Goal: Task Accomplishment & Management: Use online tool/utility

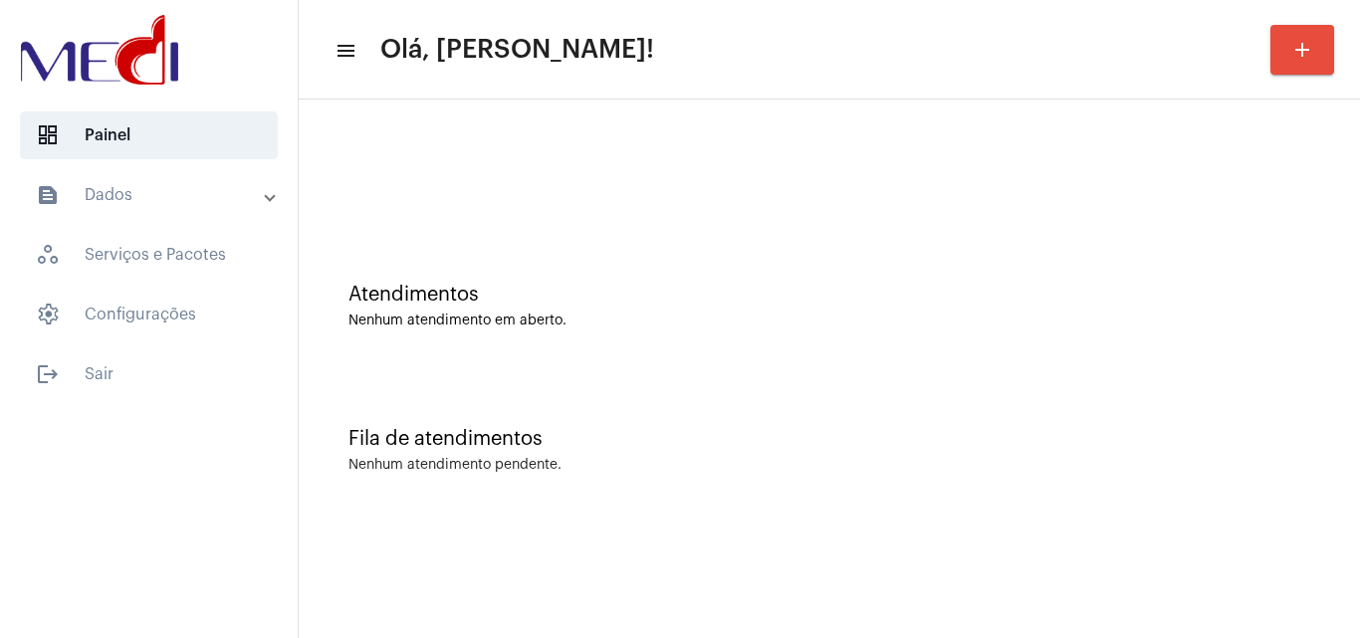
click at [1310, 410] on div "Fila de atendimentos Nenhum atendimento pendente." at bounding box center [829, 440] width 1041 height 144
click at [1250, 391] on div "Fila de atendimentos Nenhum atendimento pendente." at bounding box center [829, 440] width 1041 height 144
click at [1226, 447] on div "Fila de atendimentos" at bounding box center [829, 439] width 962 height 22
click at [1261, 364] on div "Atendimentos Nenhum atendimento em aberto." at bounding box center [829, 296] width 1041 height 144
click at [1246, 357] on div "Atendimentos Nenhum atendimento em aberto." at bounding box center [829, 296] width 1041 height 144
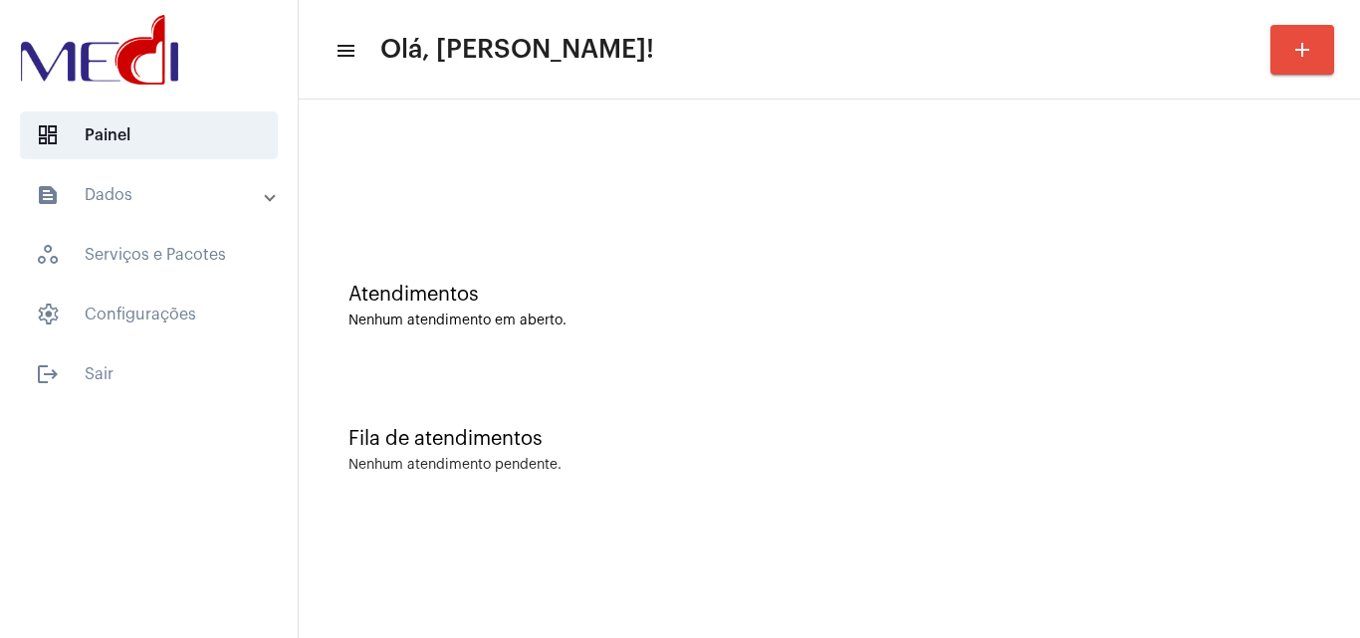
click at [1340, 434] on div "Fila de atendimentos Nenhum atendimento pendente." at bounding box center [829, 440] width 1041 height 144
click at [1359, 330] on div "Atendimentos Nenhum atendimento em aberto. Fila de atendimentos Nenhum atendime…" at bounding box center [829, 311] width 1061 height 423
click at [1227, 387] on div "Fila de atendimentos Nenhum atendimento pendente." at bounding box center [829, 440] width 1041 height 144
click at [1269, 218] on div at bounding box center [829, 166] width 1041 height 114
click at [1299, 280] on div "Atendimentos Nenhum atendimento em aberto." at bounding box center [829, 296] width 1041 height 144
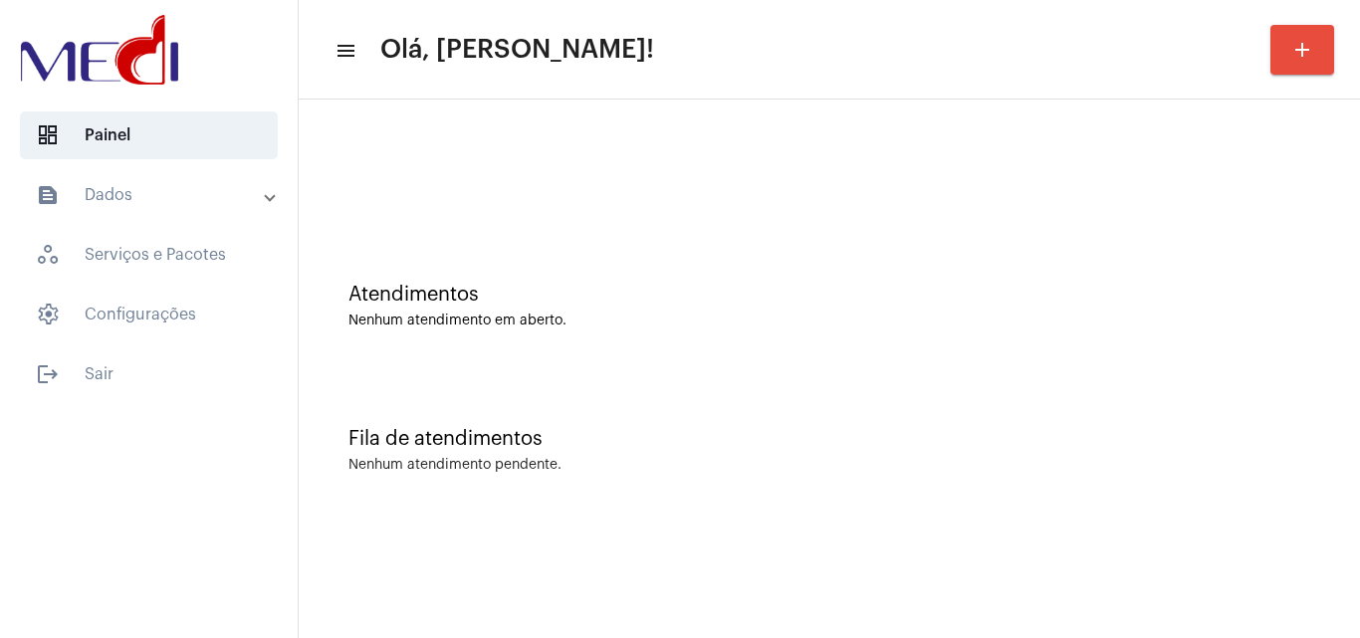
click at [1233, 222] on div at bounding box center [829, 166] width 1041 height 114
click at [1267, 329] on div "Atendimentos Nenhum atendimento em aberto." at bounding box center [829, 296] width 1041 height 144
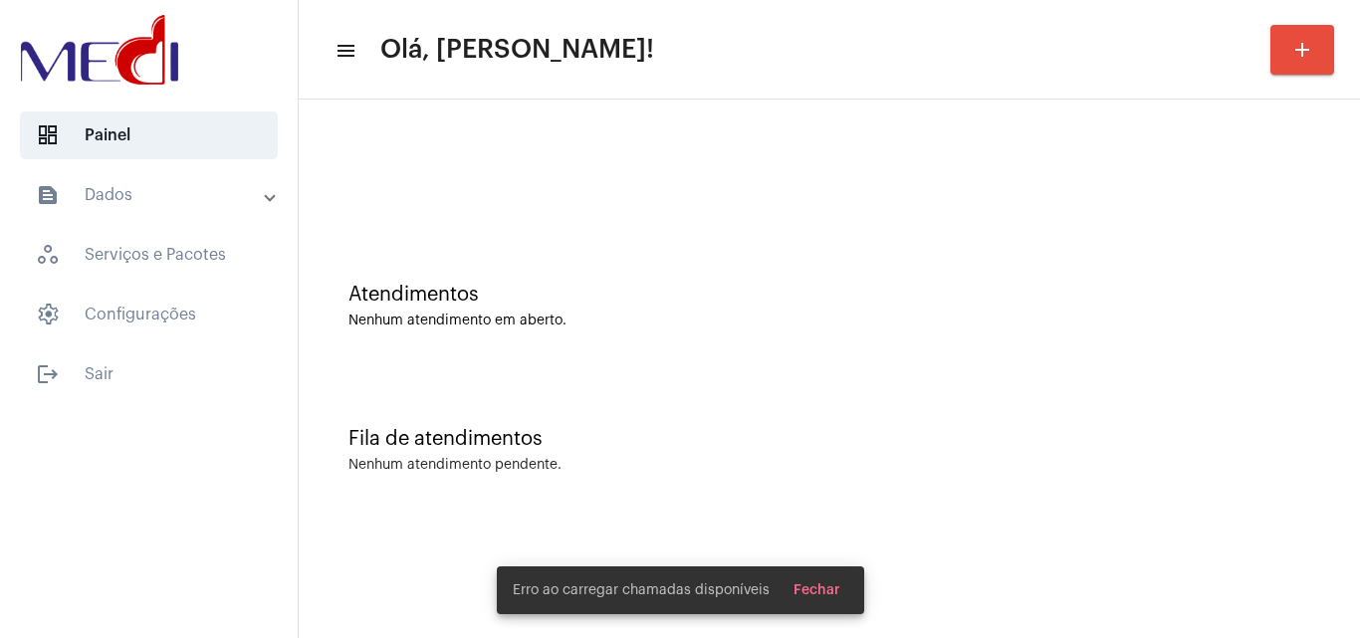
click at [848, 585] on button "Fechar" at bounding box center [816, 590] width 79 height 36
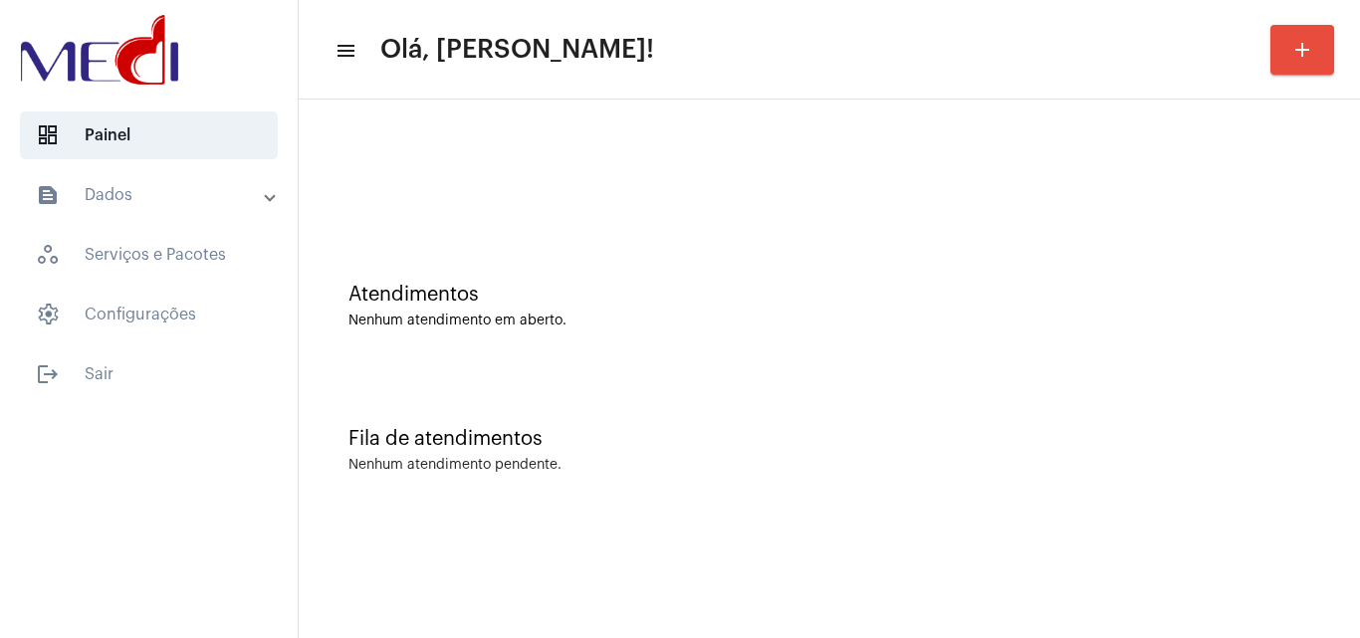
click at [1327, 461] on div "Fila de atendimentos Nenhum atendimento pendente." at bounding box center [829, 440] width 1041 height 144
click at [1238, 367] on div "Atendimentos Nenhum atendimento em aberto." at bounding box center [829, 296] width 1041 height 144
click at [1252, 260] on div "Atendimentos Nenhum atendimento em aberto." at bounding box center [829, 296] width 1041 height 144
click at [1249, 314] on div "Nenhum atendimento em aberto." at bounding box center [829, 321] width 962 height 15
click at [1227, 342] on div "Atendimentos Nenhum atendimento em aberto." at bounding box center [829, 296] width 1041 height 144
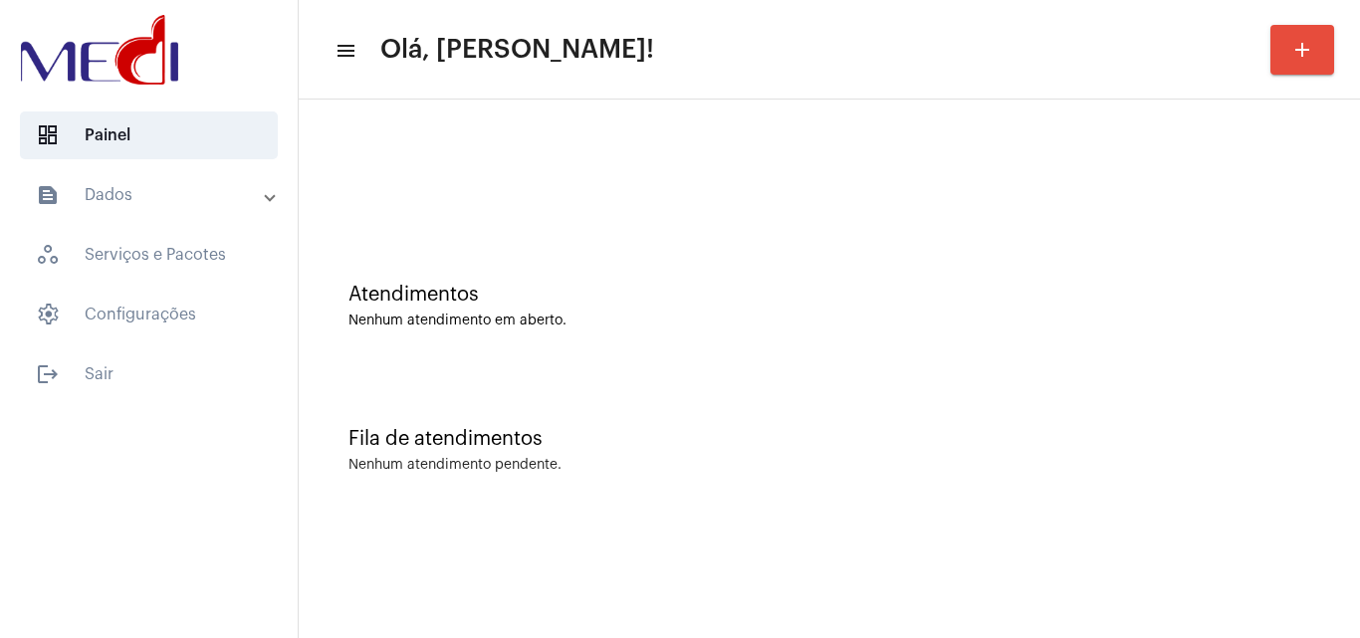
click at [1248, 275] on div "Atendimentos Nenhum atendimento em aberto." at bounding box center [829, 296] width 1041 height 144
click at [1332, 302] on div "Atendimentos Nenhum atendimento em aberto." at bounding box center [829, 296] width 1041 height 144
click at [1299, 347] on div "Atendimentos Nenhum atendimento em aberto." at bounding box center [829, 296] width 1041 height 144
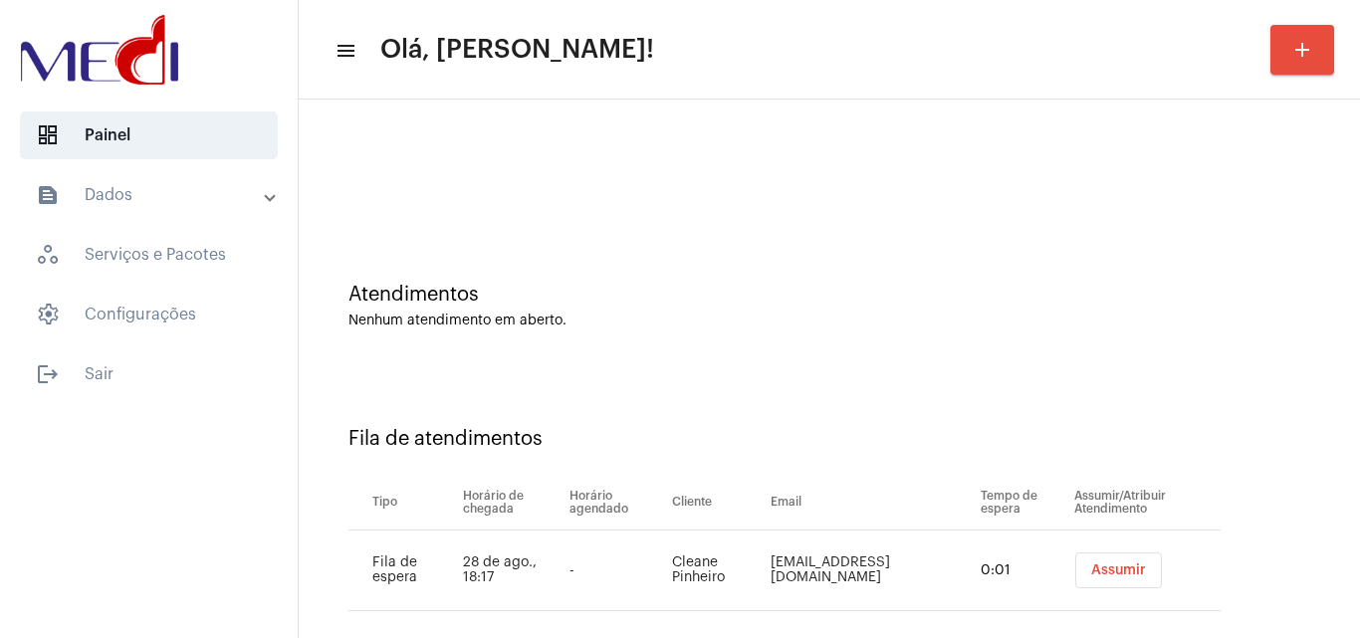
click at [1097, 575] on span "Assumir" at bounding box center [1118, 570] width 55 height 14
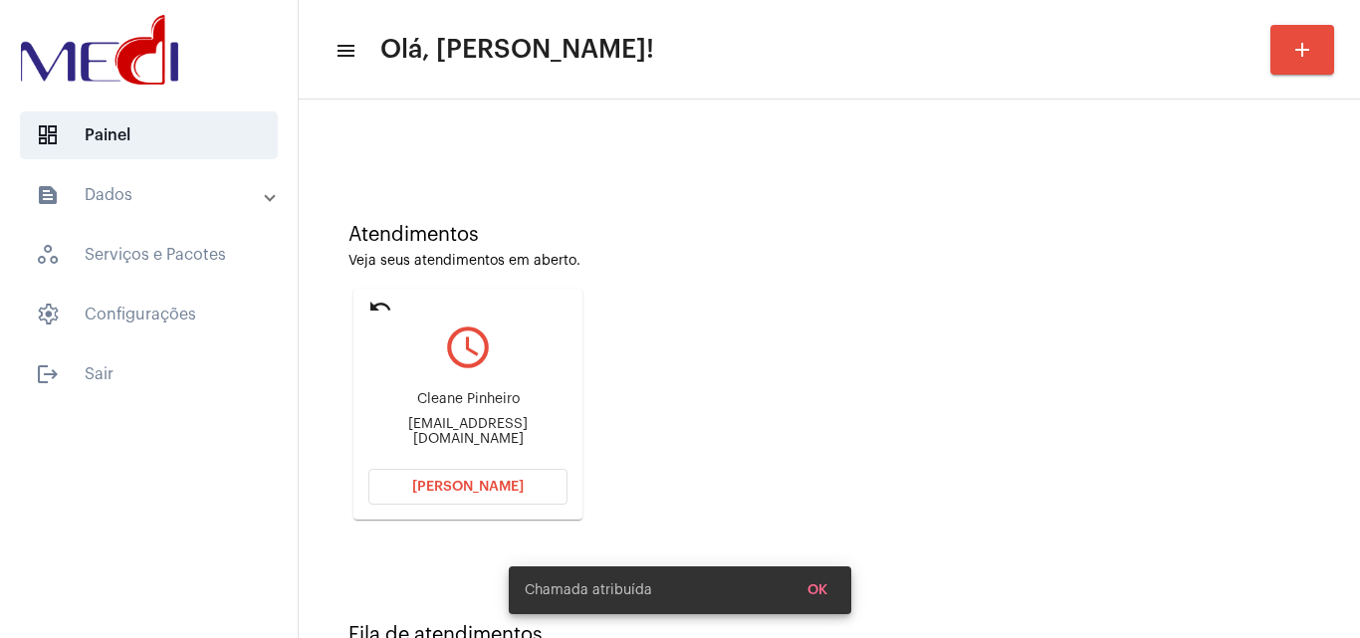
scroll to position [140, 0]
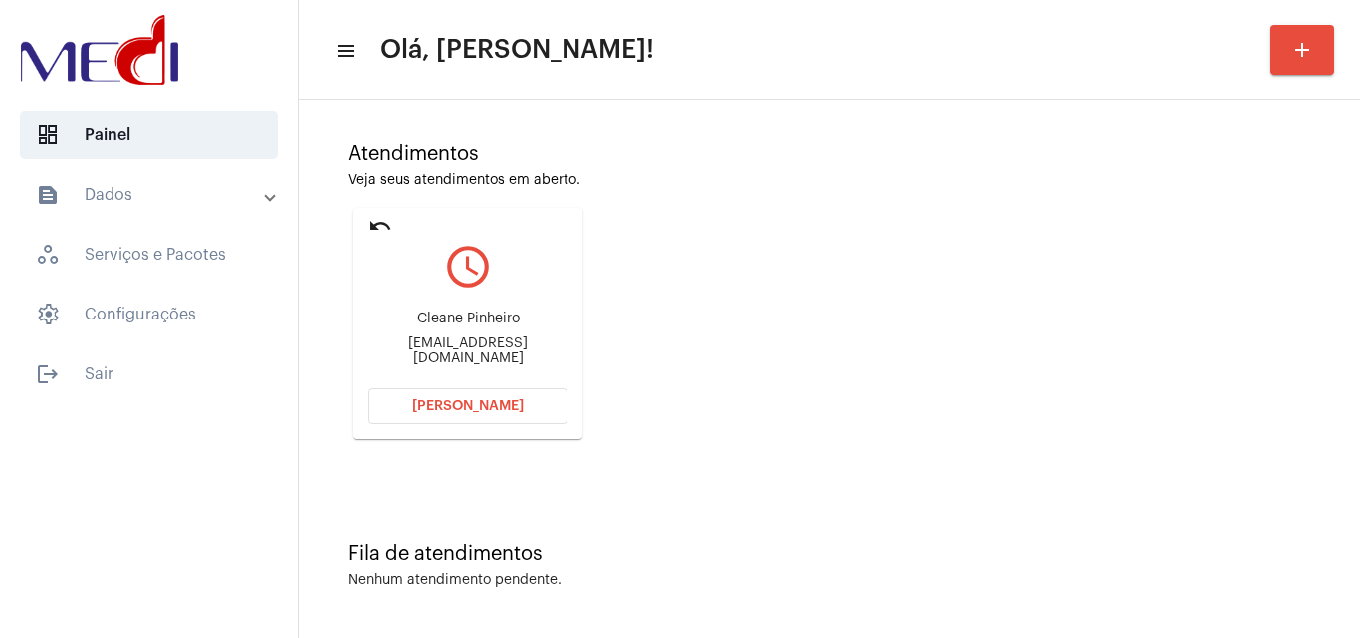
click at [457, 352] on div "cleanessp@gmail.com" at bounding box center [467, 351] width 199 height 30
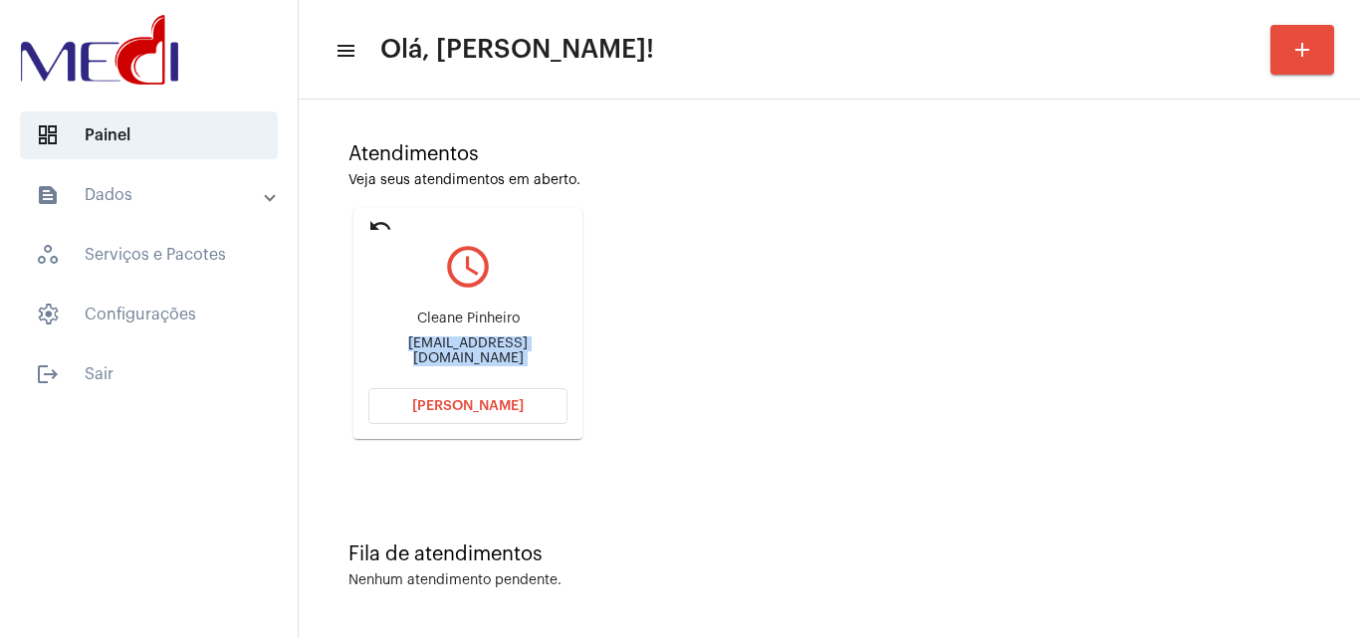
drag, startPoint x: 1262, startPoint y: 395, endPoint x: 1247, endPoint y: 394, distance: 15.0
click at [1262, 395] on div "Atendimentos Veja seus atendimentos em aberto. undo query_builder Cleane Pinhei…" at bounding box center [829, 284] width 1041 height 400
click at [475, 406] on span "[PERSON_NAME]" at bounding box center [467, 406] width 111 height 14
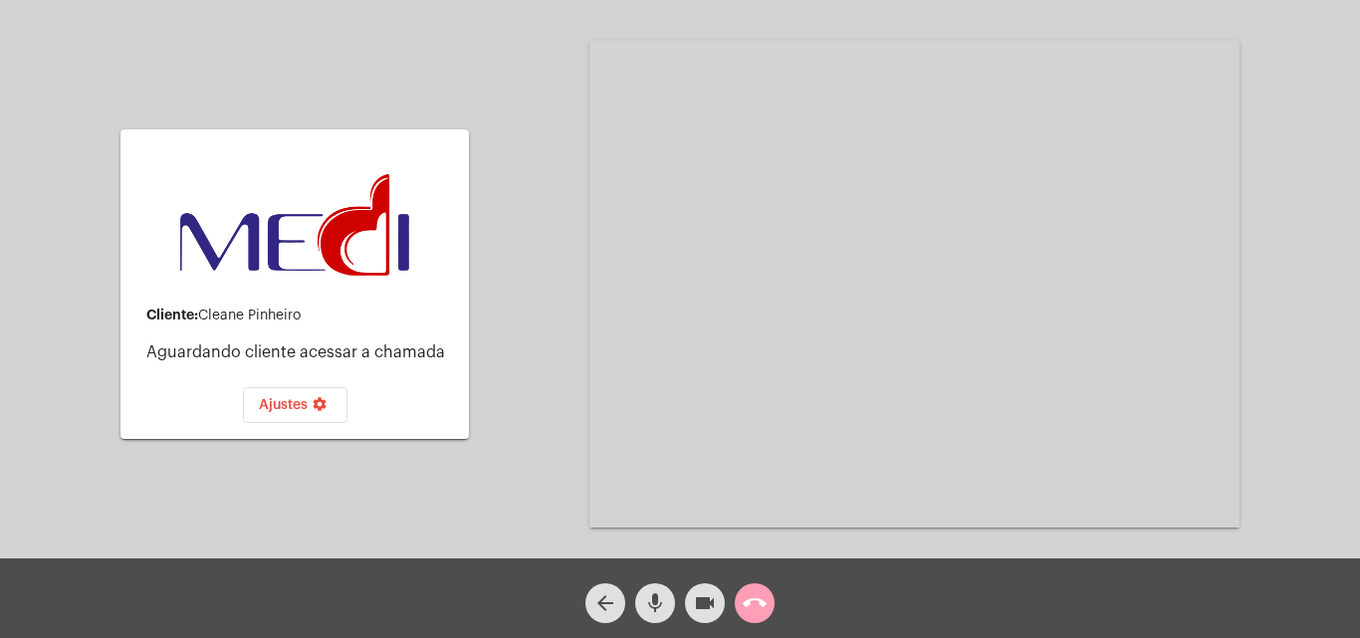
click at [765, 604] on mat-icon "call_end" at bounding box center [755, 603] width 24 height 24
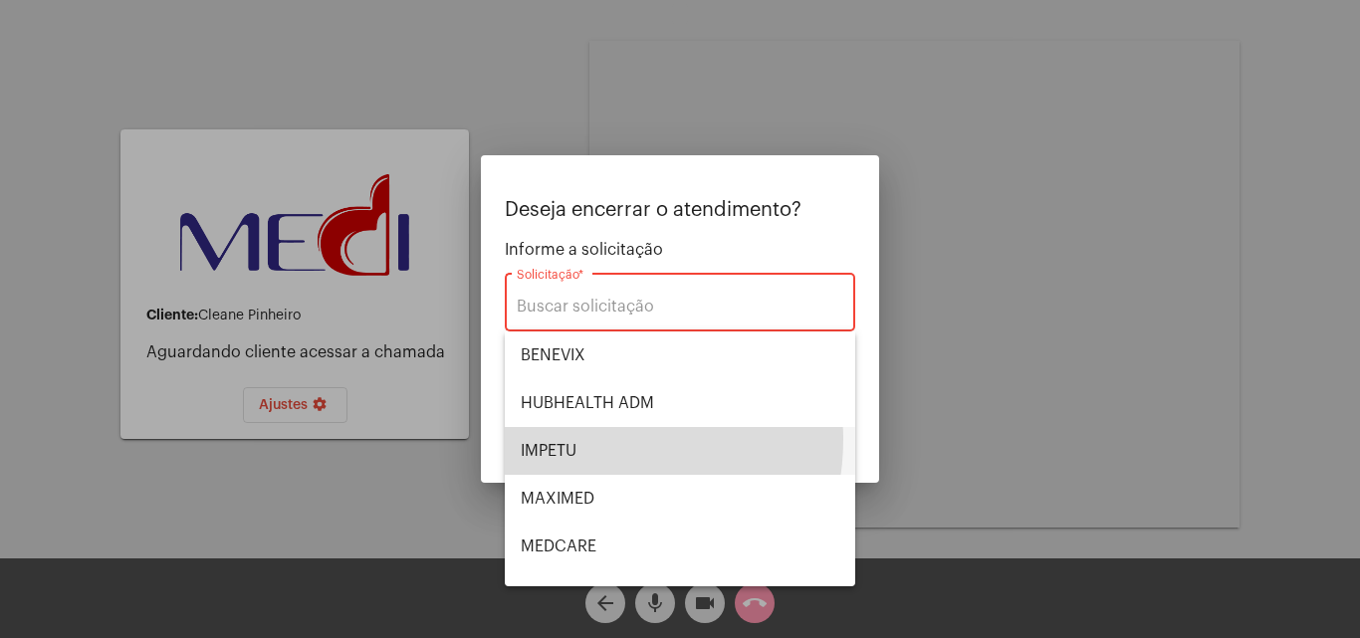
click at [583, 439] on span "IMPETU" at bounding box center [680, 451] width 319 height 48
type input "IMPETU"
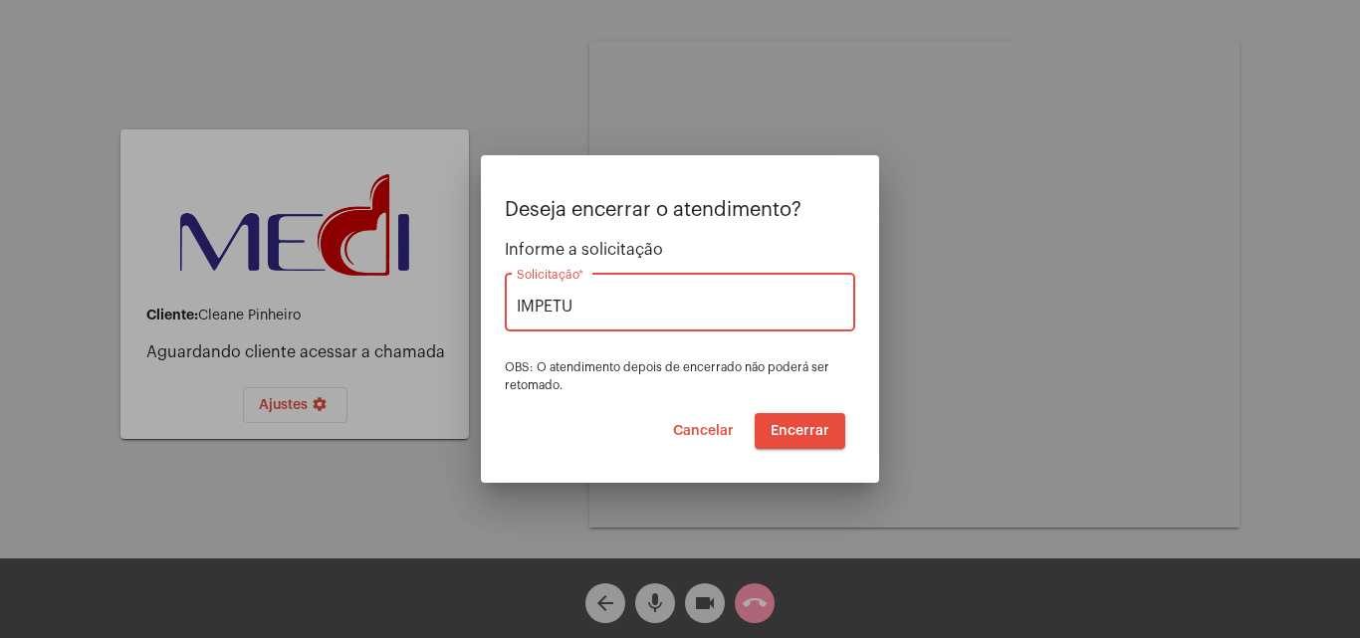
click at [812, 435] on span "Encerrar" at bounding box center [799, 431] width 59 height 14
click at [786, 427] on span "Encerrar" at bounding box center [799, 431] width 59 height 14
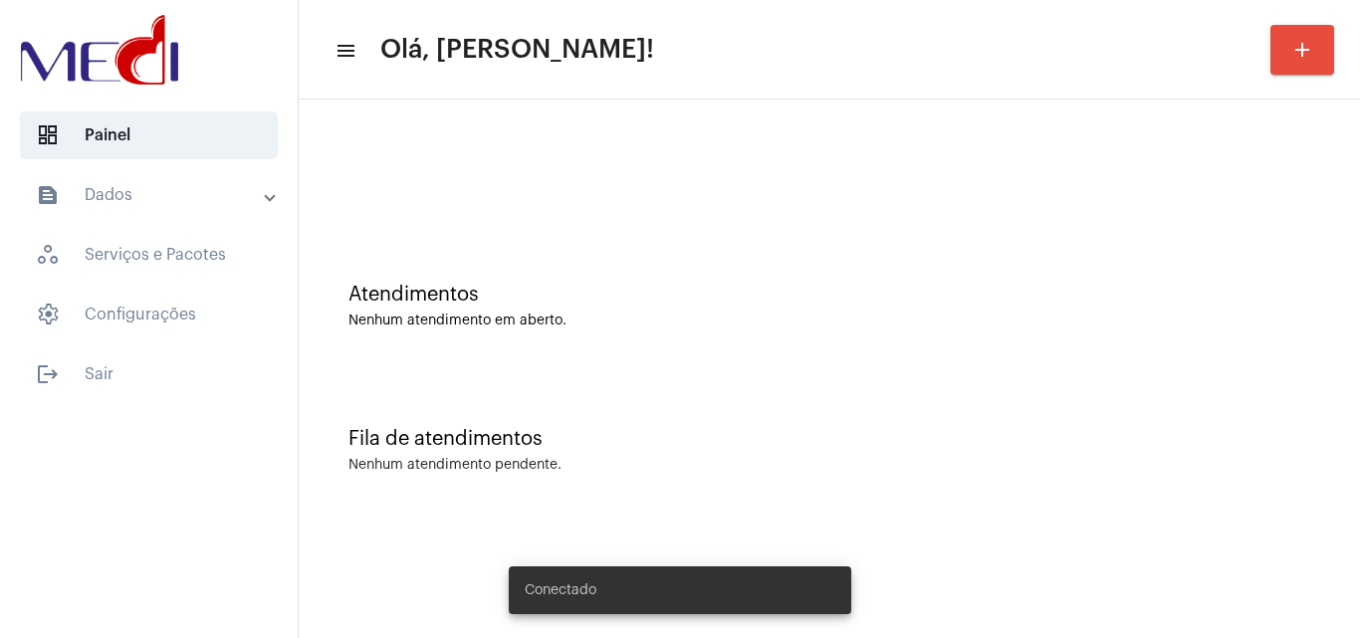
click at [1302, 361] on div "Atendimentos Nenhum atendimento em aberto." at bounding box center [829, 296] width 1041 height 144
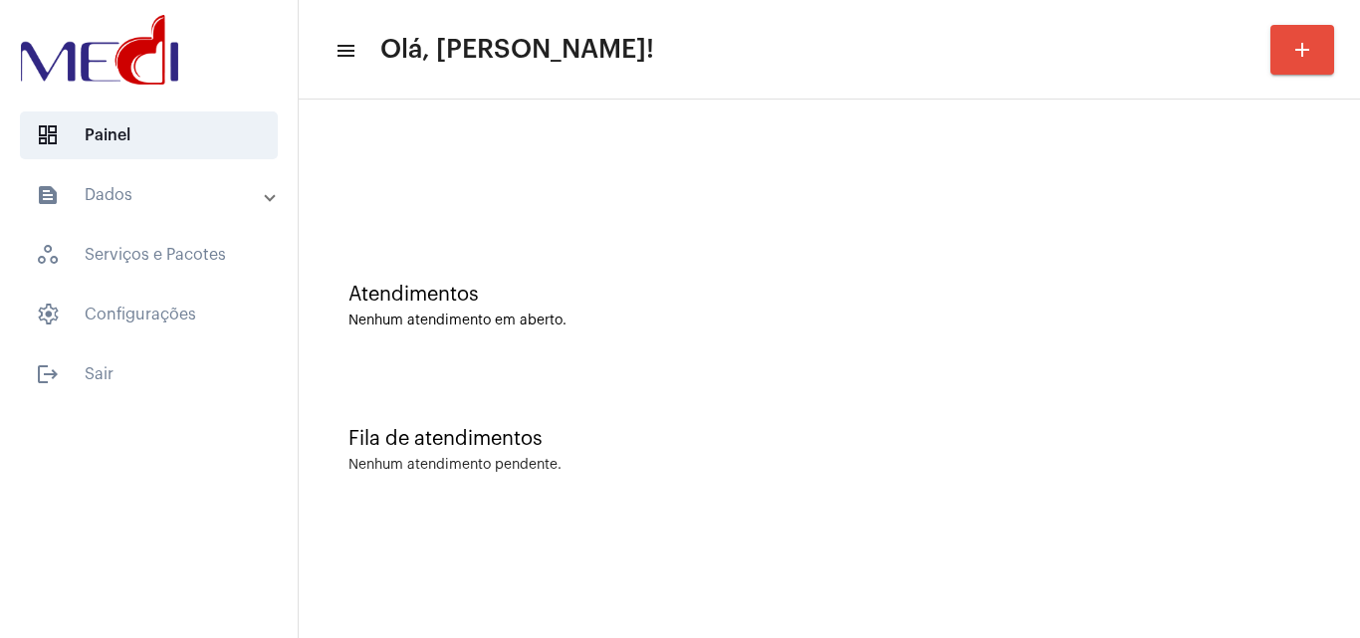
click at [1337, 394] on div "Fila de atendimentos Nenhum atendimento pendente." at bounding box center [829, 440] width 1041 height 144
click at [1228, 288] on div "Atendimentos" at bounding box center [829, 295] width 962 height 22
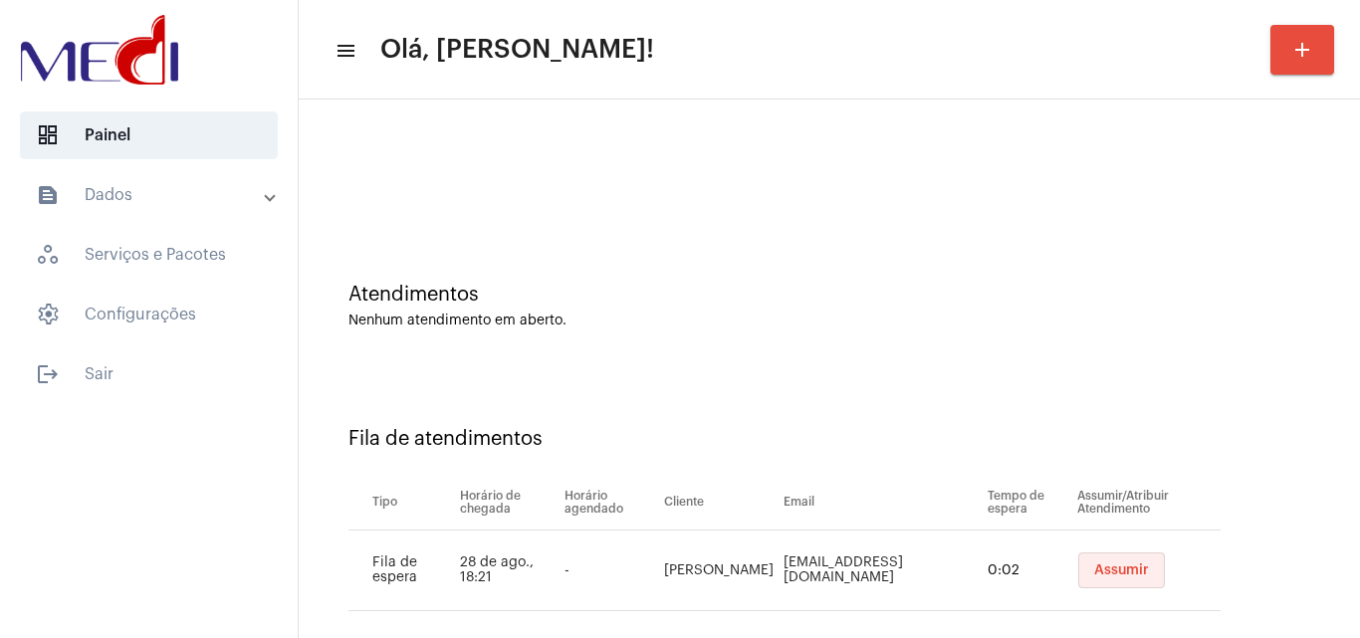
click at [1102, 570] on span "Assumir" at bounding box center [1121, 570] width 55 height 14
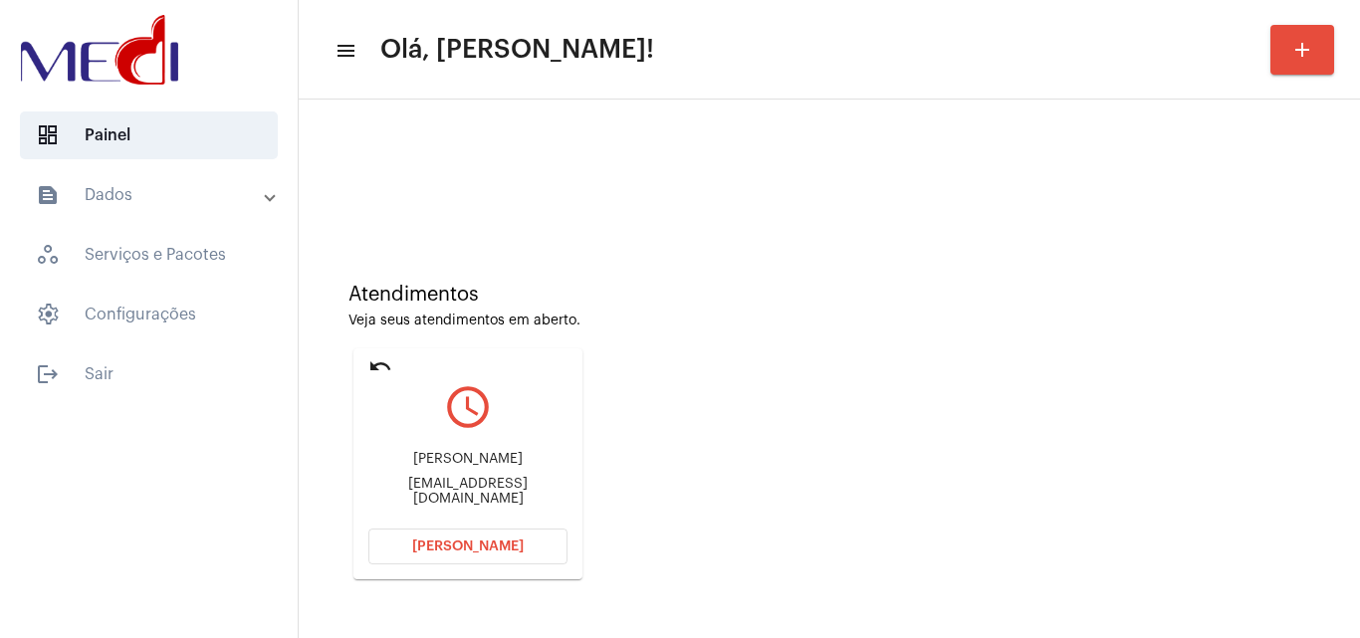
click at [516, 493] on div "[EMAIL_ADDRESS][DOMAIN_NAME]" at bounding box center [467, 492] width 199 height 30
copy mat-card-content "[EMAIL_ADDRESS][DOMAIN_NAME] [PERSON_NAME]"
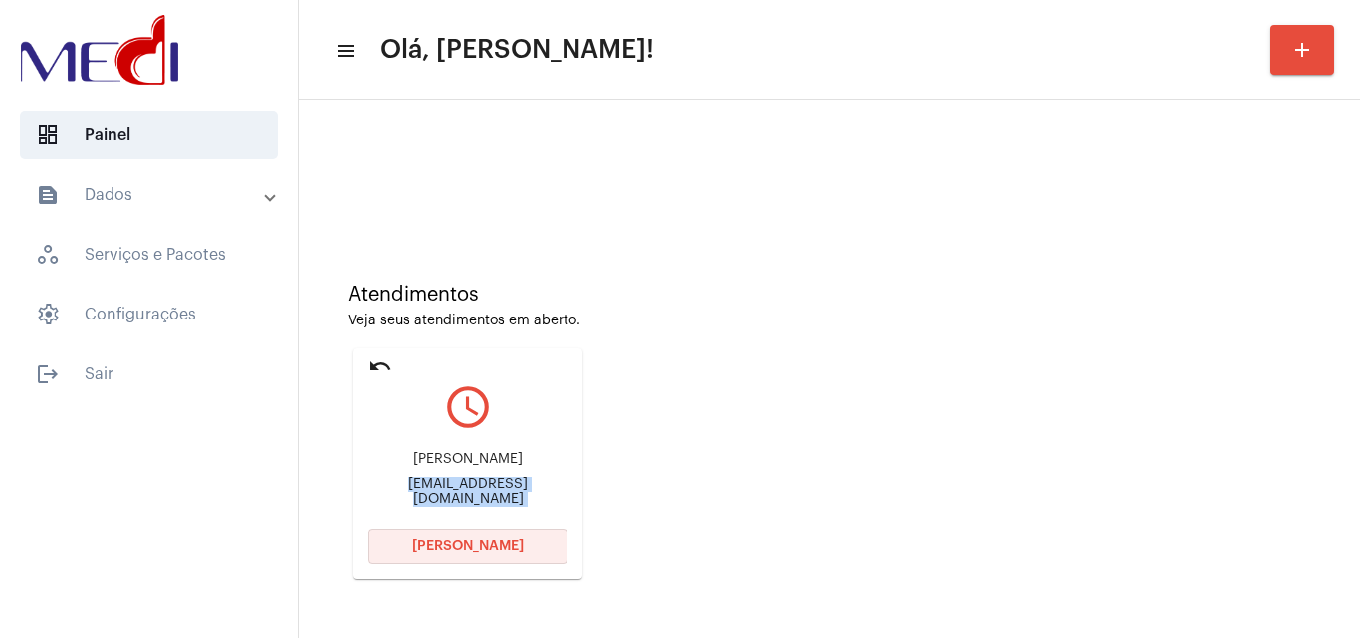
click at [503, 550] on span "[PERSON_NAME]" at bounding box center [467, 546] width 111 height 14
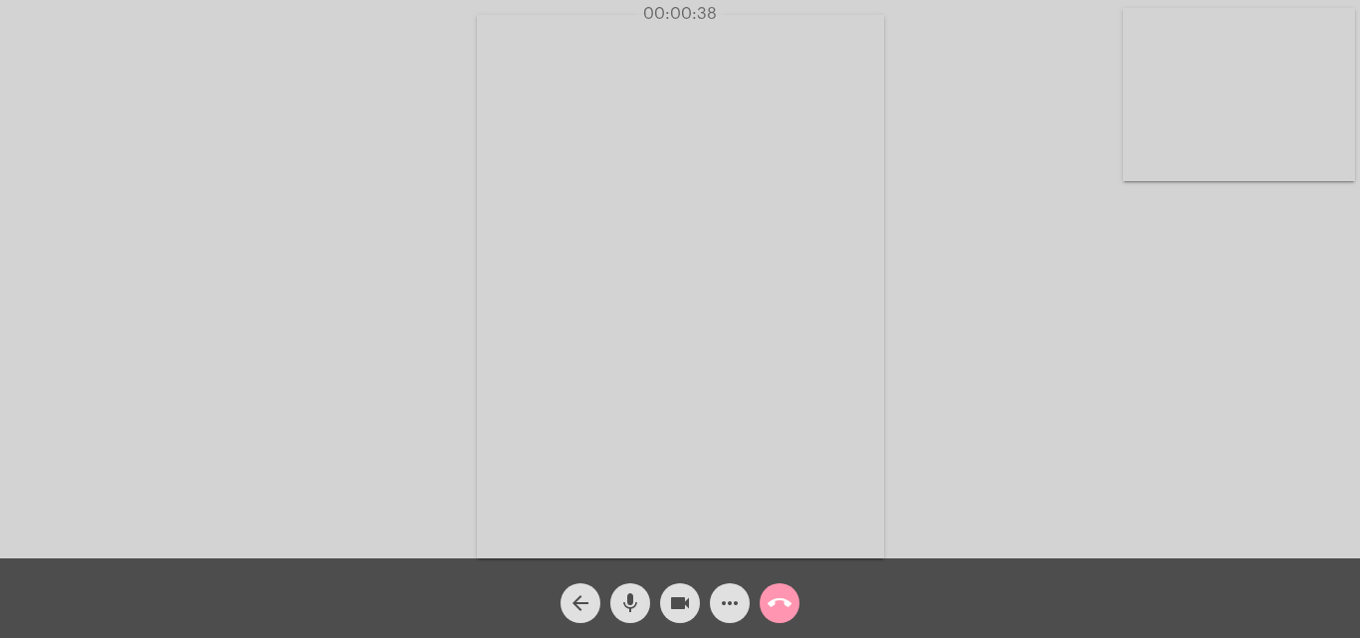
click at [998, 446] on div "Acessando Câmera e Microfone..." at bounding box center [680, 284] width 1356 height 558
click at [776, 599] on mat-icon "call_end" at bounding box center [779, 603] width 24 height 24
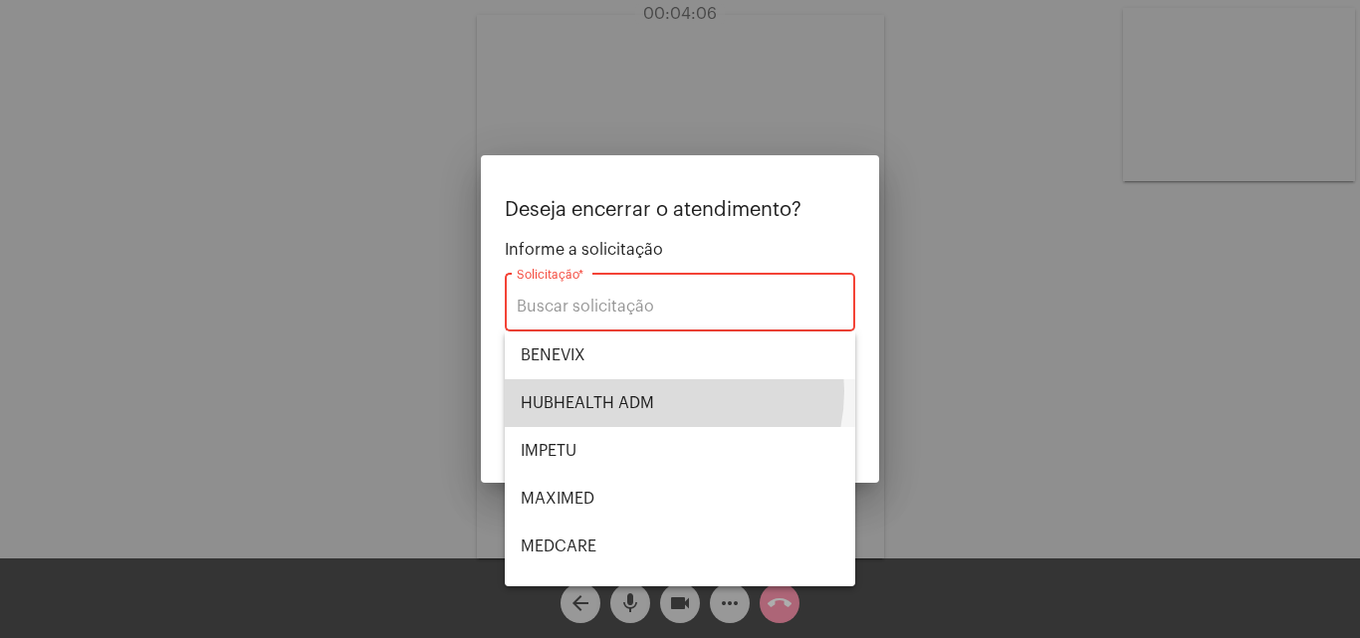
click at [666, 391] on span "HUBHEALTH ADM" at bounding box center [680, 403] width 319 height 48
type input "HUBHEALTH ADM"
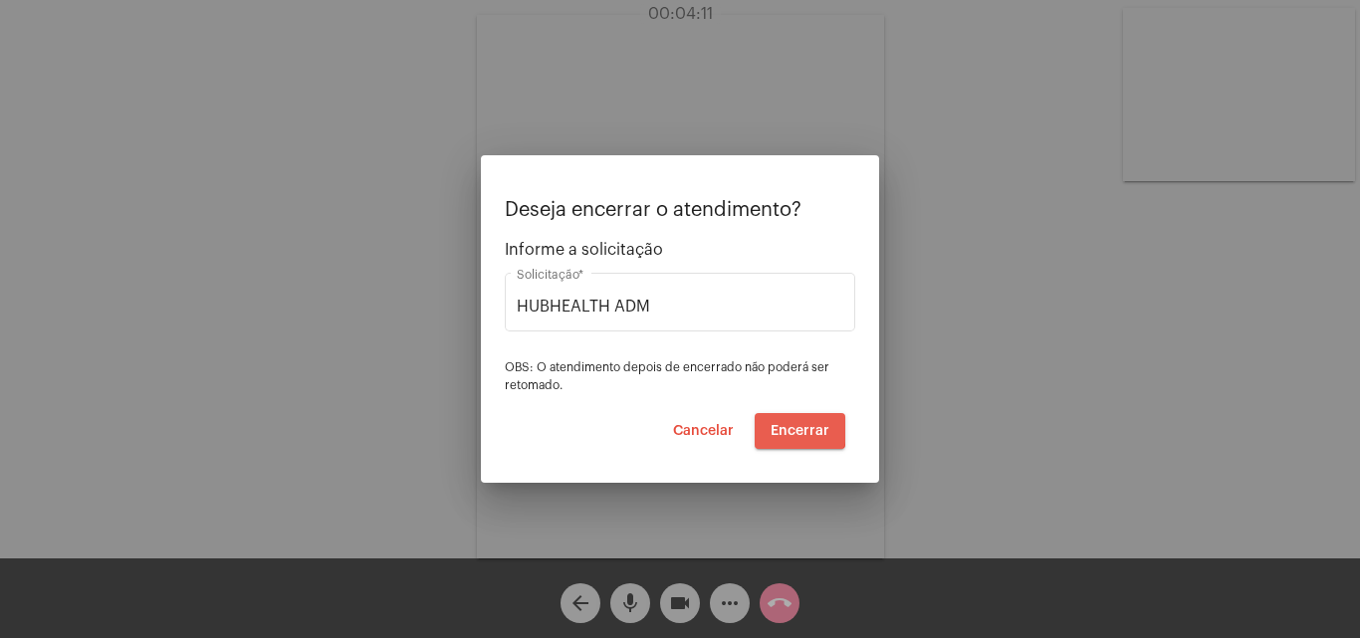
click at [789, 427] on span "Encerrar" at bounding box center [799, 431] width 59 height 14
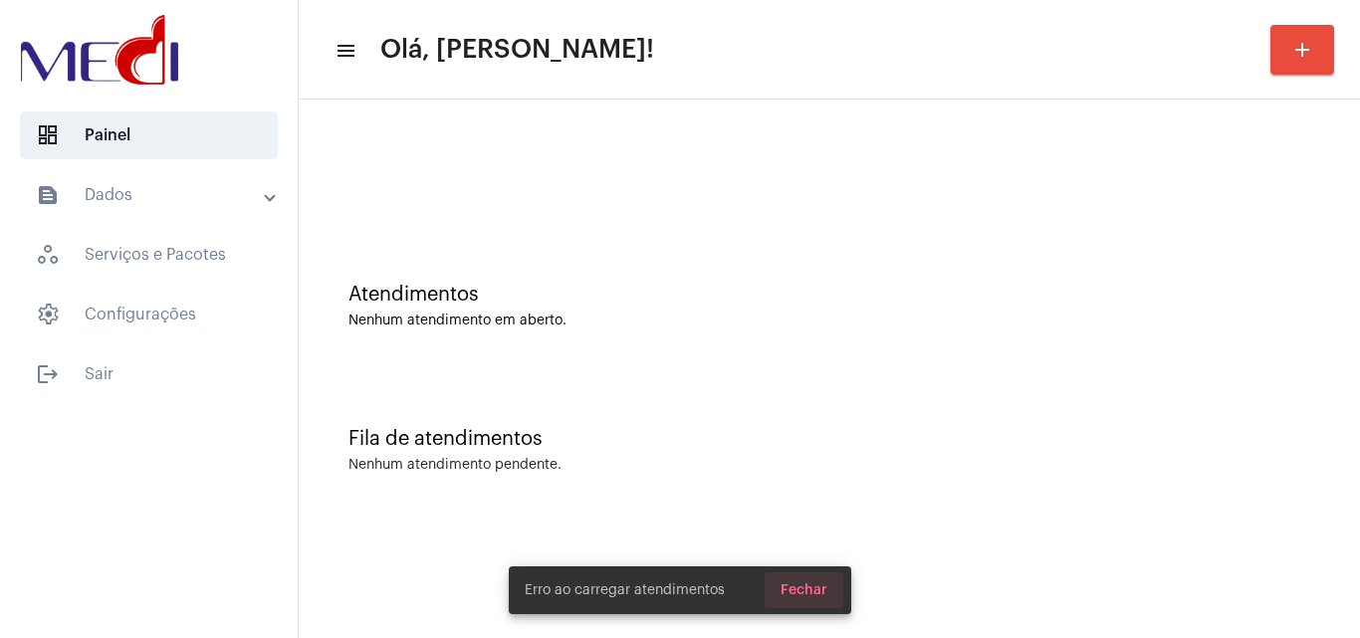
click at [814, 584] on span "Fechar" at bounding box center [803, 590] width 47 height 14
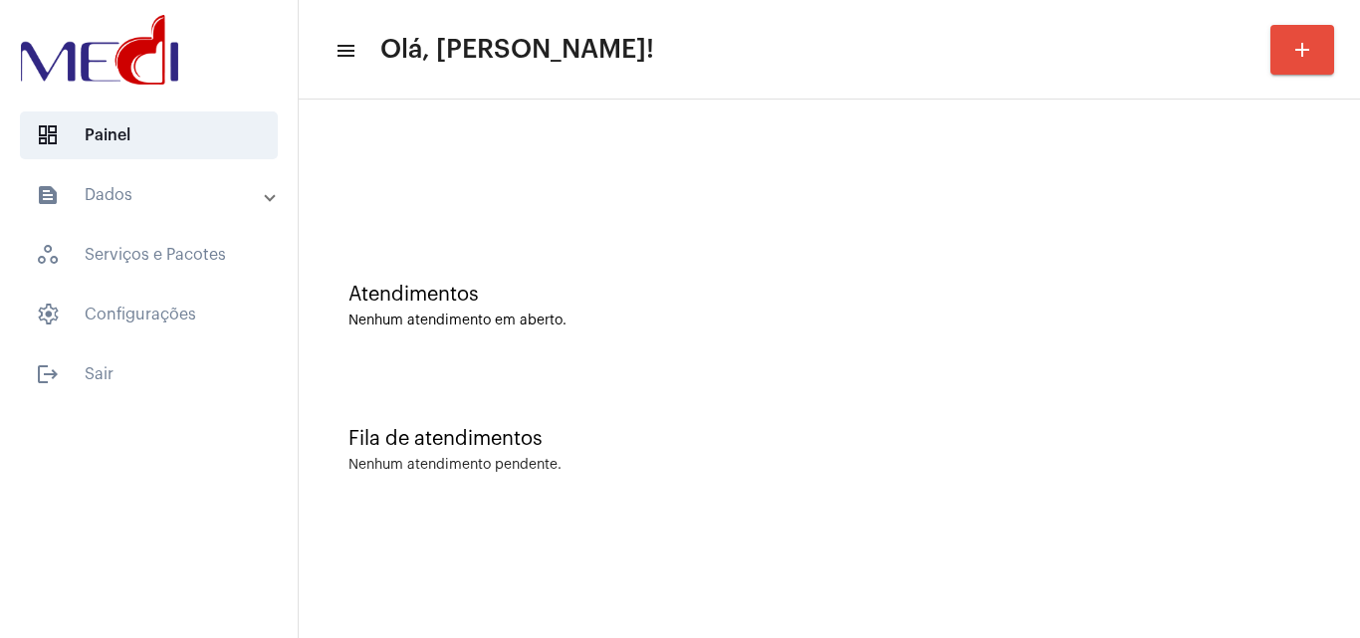
click at [1342, 383] on div "Fila de atendimentos Nenhum atendimento pendente." at bounding box center [829, 440] width 1041 height 144
click at [1258, 354] on div "Atendimentos Nenhum atendimento em aberto." at bounding box center [829, 296] width 1041 height 144
click at [1341, 149] on div at bounding box center [829, 166] width 1041 height 114
drag, startPoint x: 1291, startPoint y: 393, endPoint x: 1256, endPoint y: 417, distance: 42.2
click at [1274, 406] on div "Fila de atendimentos Nenhum atendimento pendente." at bounding box center [829, 440] width 1041 height 144
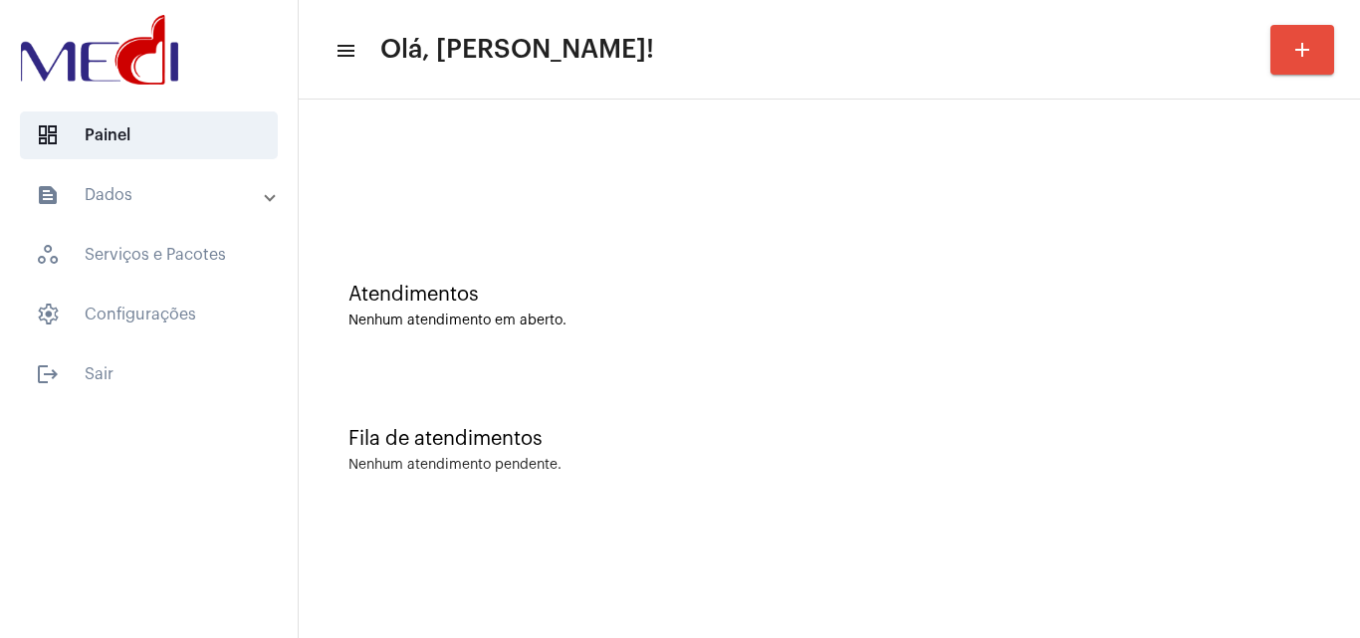
click at [1271, 281] on div "Atendimentos Nenhum atendimento em aberto." at bounding box center [829, 296] width 1041 height 144
click at [698, 633] on mat-sidenav-content "menu Olá, [PERSON_NAME]! add Atendimentos Nenhum atendimento em aberto. Fila de…" at bounding box center [829, 319] width 1061 height 638
click at [1250, 301] on div "Atendimentos" at bounding box center [829, 295] width 962 height 22
